Goal: Book appointment/travel/reservation

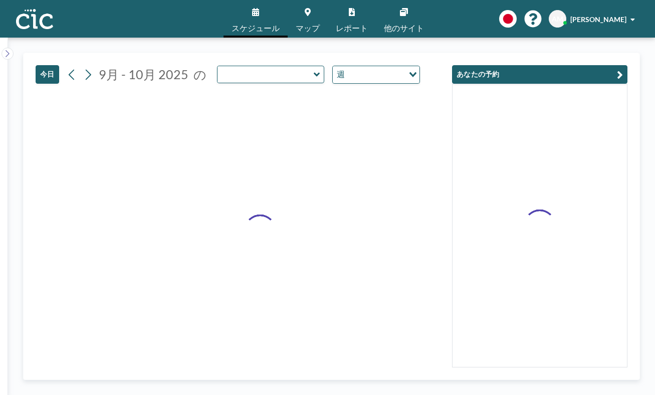
type input "Kaminari"
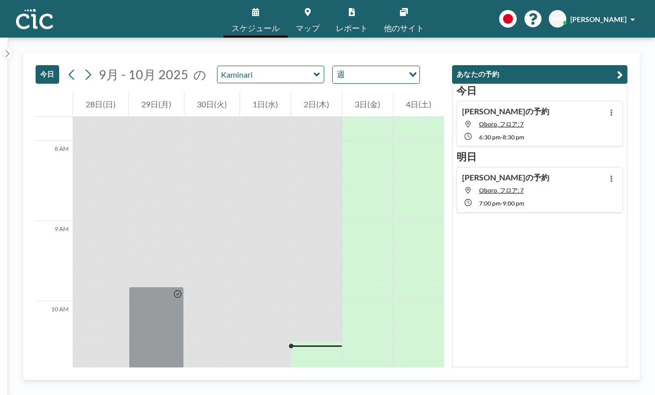
scroll to position [619, 0]
drag, startPoint x: 344, startPoint y: 199, endPoint x: 347, endPoint y: 221, distance: 21.2
click at [342, 380] on div at bounding box center [316, 400] width 51 height 40
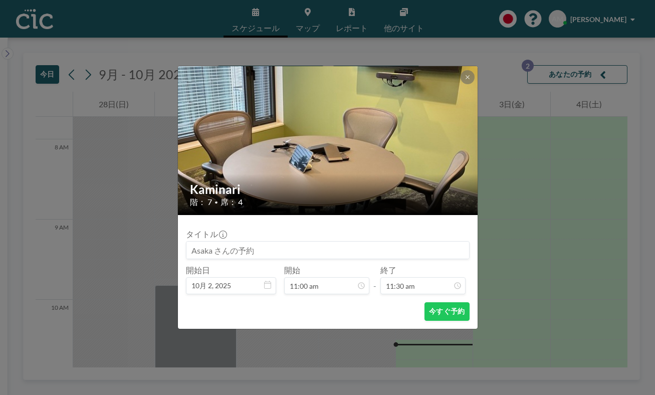
click at [350, 242] on input at bounding box center [327, 250] width 283 height 17
click at [465, 80] on icon at bounding box center [468, 77] width 6 height 6
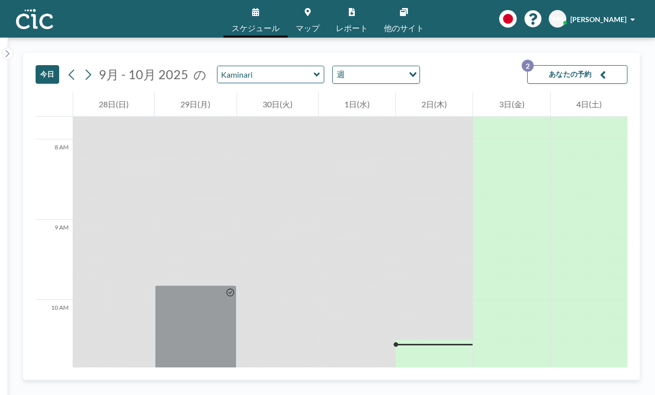
click at [256, 66] on div "Kaminari" at bounding box center [271, 75] width 108 height 18
click at [249, 66] on input "text" at bounding box center [266, 74] width 96 height 17
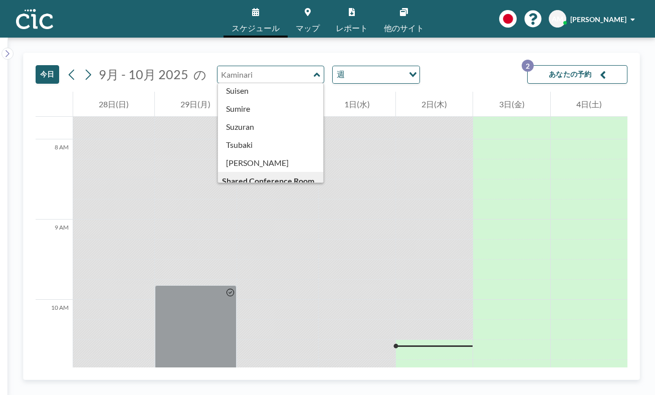
scroll to position [429, 0]
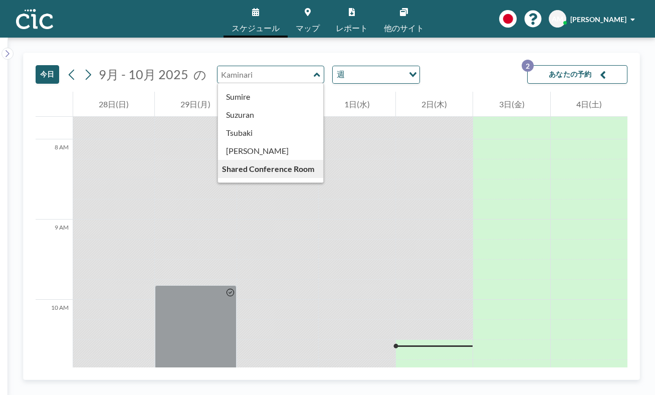
type input "Uroko"
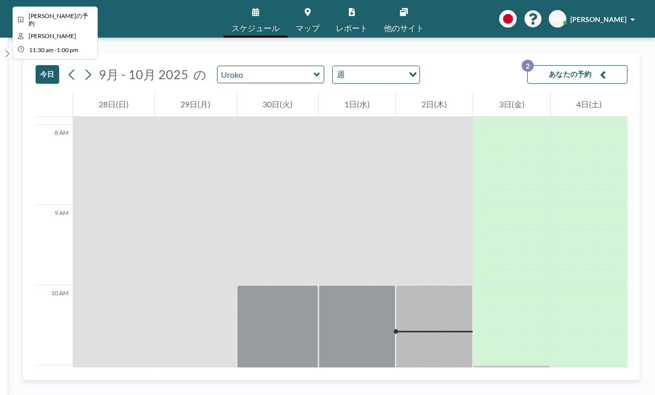
scroll to position [603, 0]
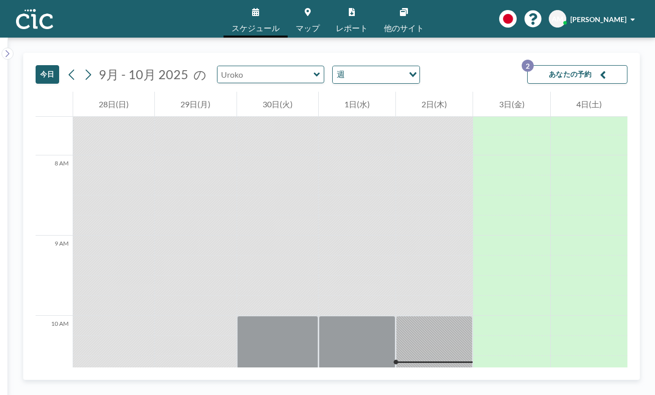
click at [246, 66] on input "text" at bounding box center [266, 74] width 96 height 17
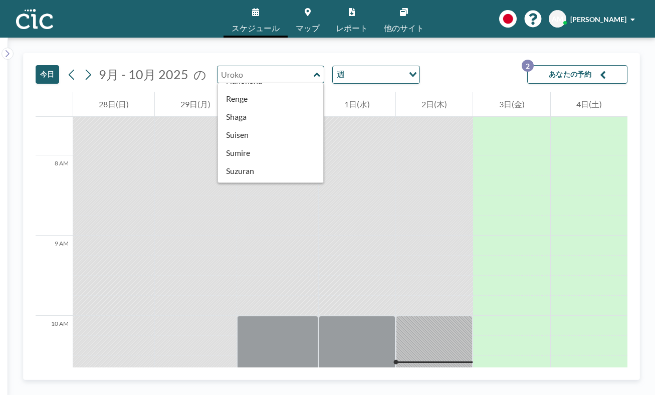
scroll to position [429, 0]
type input "Usu"
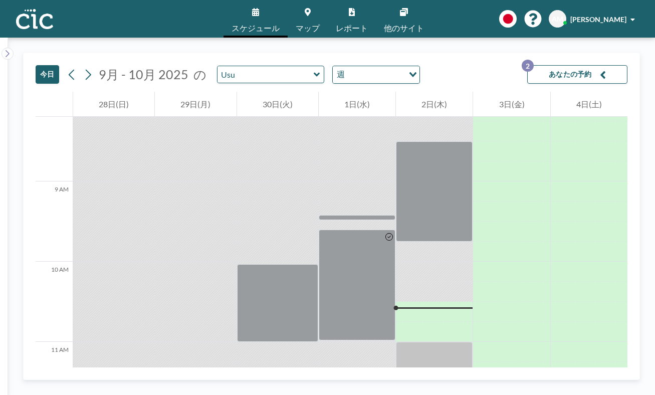
scroll to position [647, 0]
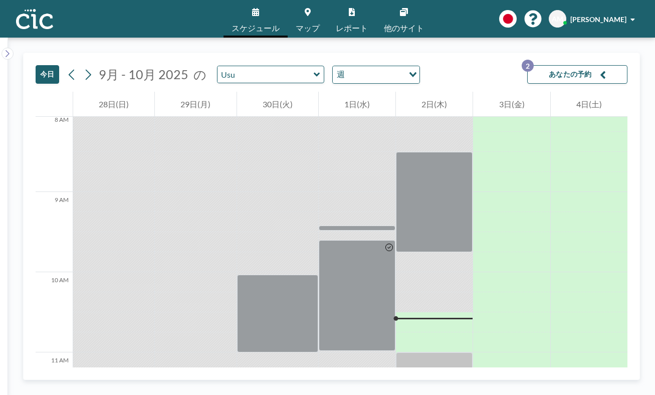
click at [314, 70] on icon at bounding box center [317, 75] width 7 height 10
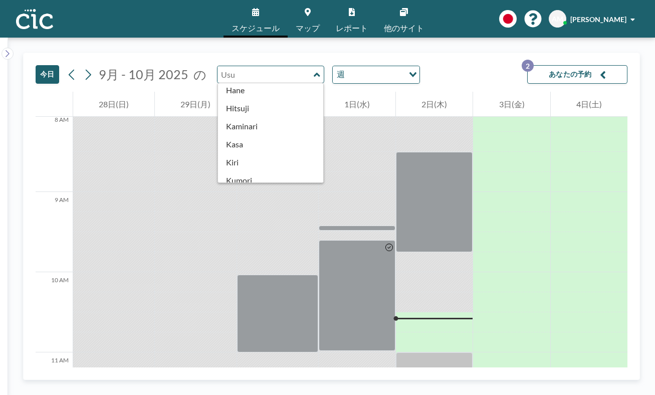
scroll to position [0, 0]
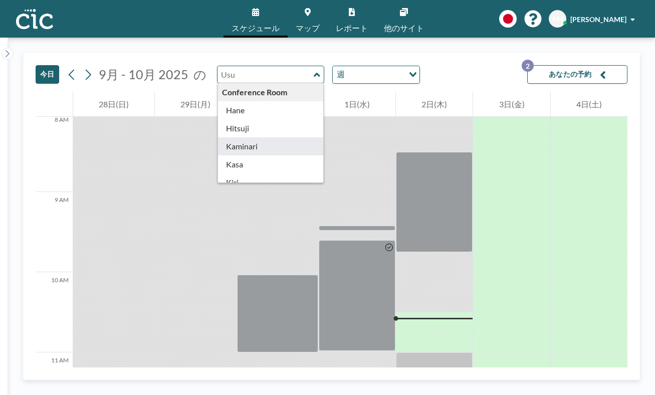
type input "Kaminari"
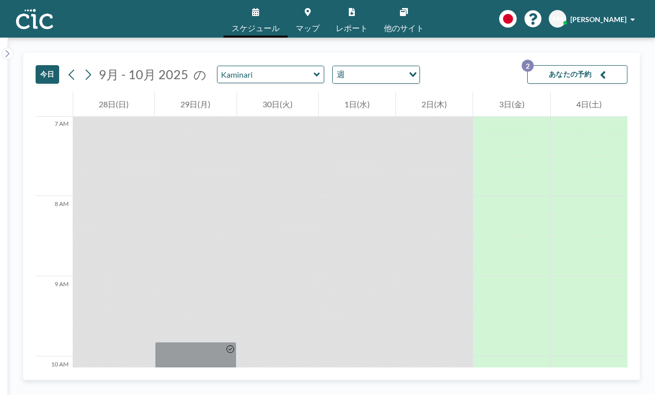
scroll to position [569, 0]
drag, startPoint x: 424, startPoint y: 225, endPoint x: 425, endPoint y: 302, distance: 77.7
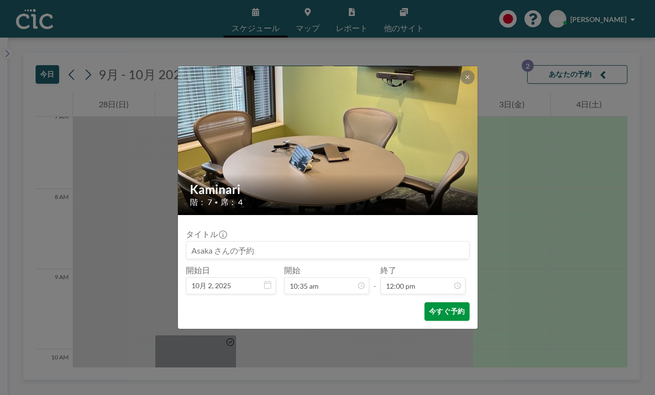
click at [434, 302] on button "今すぐ予約" at bounding box center [447, 311] width 45 height 19
